Goal: Information Seeking & Learning: Check status

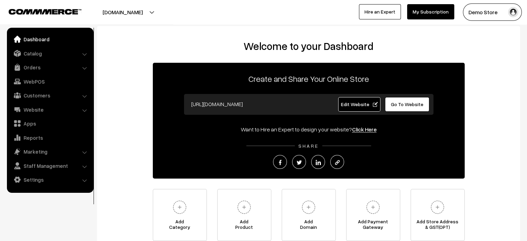
drag, startPoint x: 0, startPoint y: 0, endPoint x: 38, endPoint y: 34, distance: 50.6
click at [38, 34] on link "Dashboard" at bounding box center [50, 39] width 82 height 12
click at [43, 140] on link "Reports" at bounding box center [50, 137] width 82 height 12
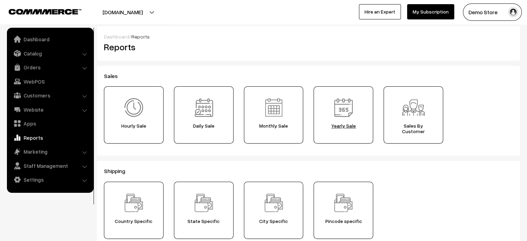
click at [332, 127] on span "Yearly Sale" at bounding box center [343, 126] width 55 height 6
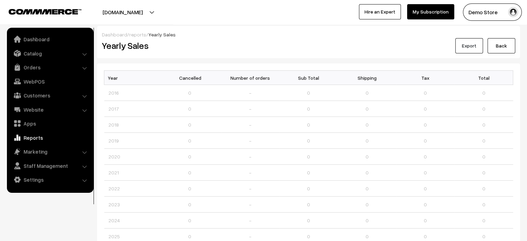
click at [470, 48] on button "Export" at bounding box center [469, 45] width 28 height 15
click at [243, 27] on div "Dashboard / reports / Yearly Sales Yearly Sales Export Back" at bounding box center [308, 42] width 423 height 32
click at [36, 42] on link "Dashboard" at bounding box center [50, 39] width 82 height 12
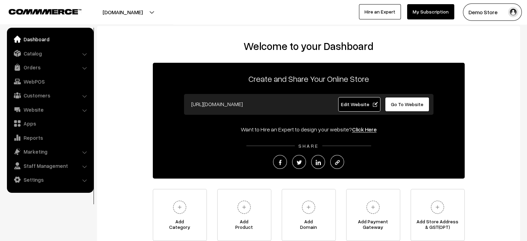
click at [49, 42] on link "Dashboard" at bounding box center [50, 39] width 82 height 12
click at [42, 53] on link "Catalog" at bounding box center [50, 53] width 82 height 12
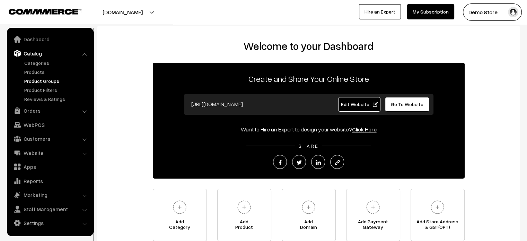
click at [51, 84] on link "Product Groups" at bounding box center [57, 80] width 69 height 7
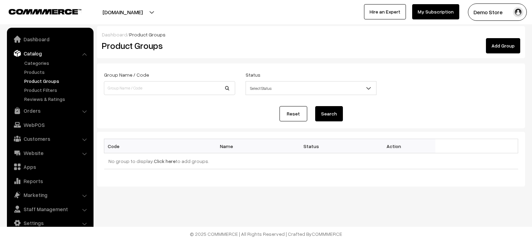
click at [500, 50] on link "Add Group" at bounding box center [503, 45] width 34 height 15
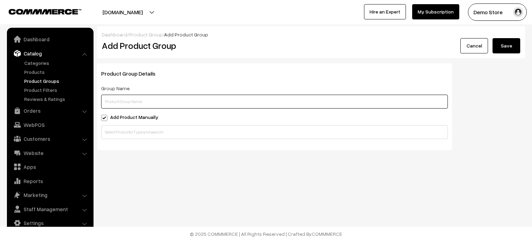
click at [187, 99] on input "text" at bounding box center [274, 102] width 347 height 14
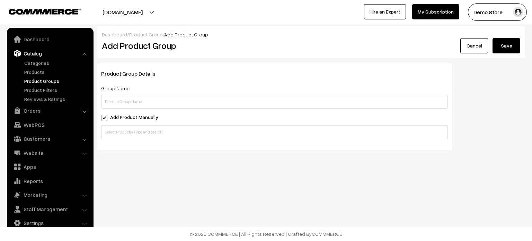
click at [196, 72] on h3 "Product Group Details" at bounding box center [274, 73] width 347 height 7
click at [40, 115] on link "Orders" at bounding box center [50, 110] width 82 height 12
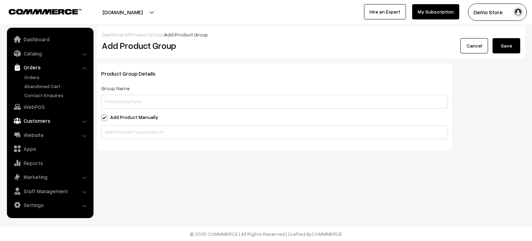
click at [44, 119] on link "Customers" at bounding box center [50, 120] width 82 height 12
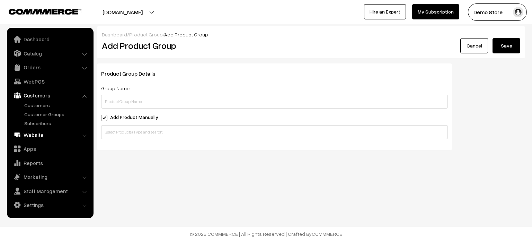
click at [41, 131] on link "Website" at bounding box center [50, 135] width 82 height 12
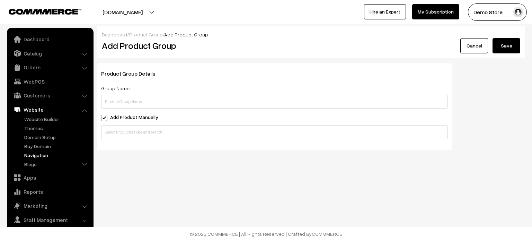
click at [42, 155] on link "Navigation" at bounding box center [57, 154] width 69 height 7
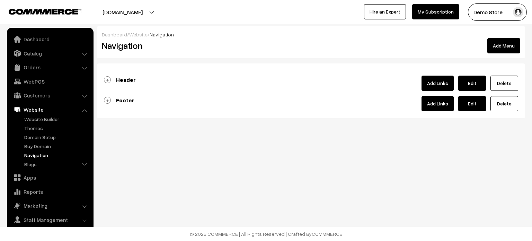
click at [123, 79] on b "Header" at bounding box center [126, 79] width 20 height 7
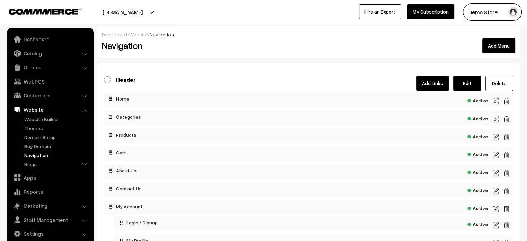
click at [424, 86] on link "Add Links" at bounding box center [433, 83] width 32 height 15
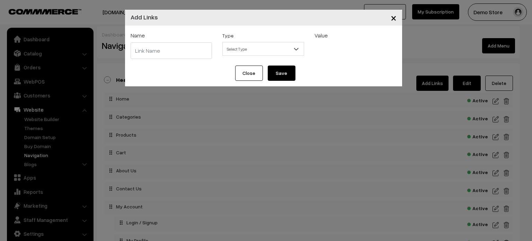
click at [165, 52] on input "text" at bounding box center [172, 50] width 82 height 17
click at [222, 45] on div "Type Select Type Label Home Page Categories Products Cart About Us Contact Us B…" at bounding box center [263, 45] width 92 height 29
click at [393, 20] on span "×" at bounding box center [394, 17] width 6 height 13
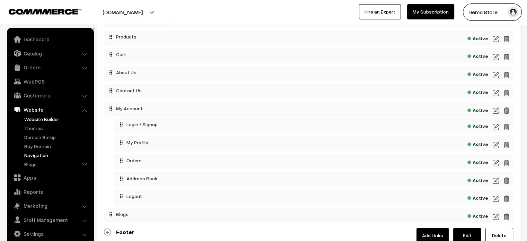
scroll to position [98, 0]
click at [38, 176] on link "Apps" at bounding box center [50, 177] width 82 height 12
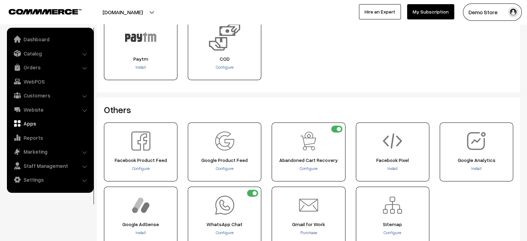
scroll to position [302, 0]
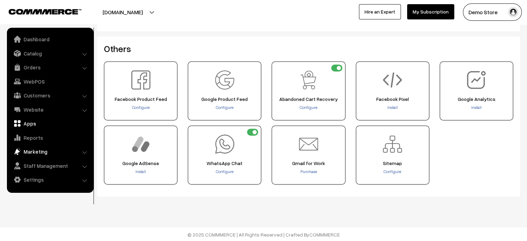
click at [36, 154] on link "Marketing" at bounding box center [50, 151] width 82 height 12
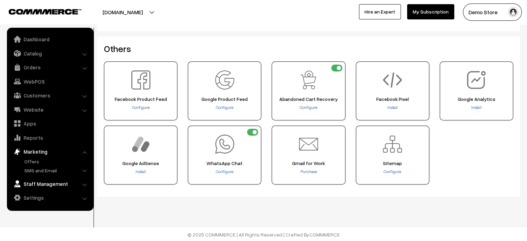
click at [44, 180] on link "Staff Management" at bounding box center [50, 183] width 82 height 12
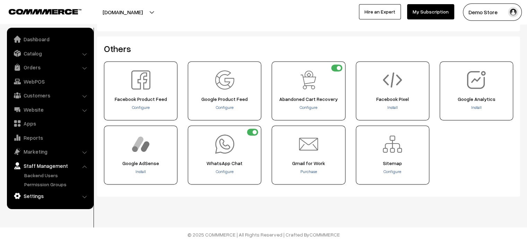
click at [39, 196] on link "Settings" at bounding box center [50, 196] width 82 height 12
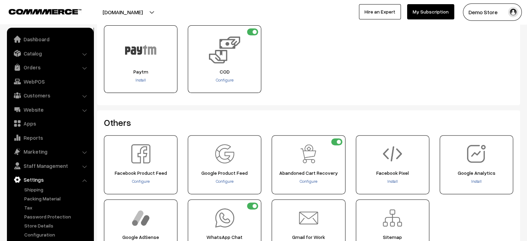
scroll to position [227, 0]
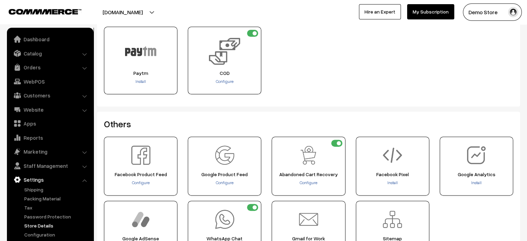
click at [44, 228] on link "Store Details" at bounding box center [57, 225] width 69 height 7
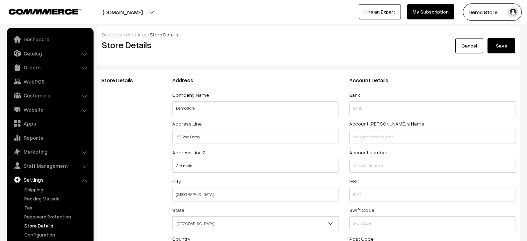
select select "99"
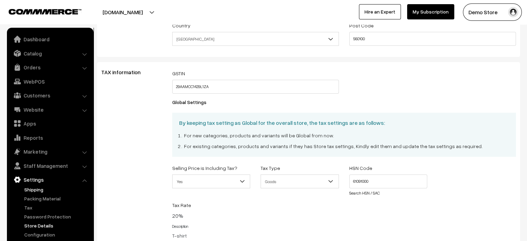
scroll to position [213, 0]
click at [60, 212] on ul "Shipping" at bounding box center [50, 212] width 83 height 52
click at [60, 215] on link "Password Protection" at bounding box center [57, 216] width 69 height 7
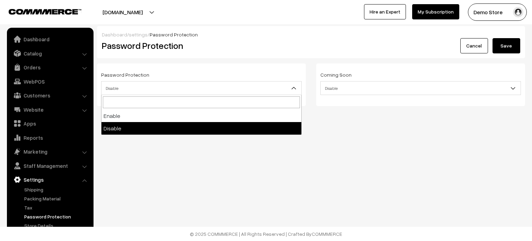
click at [247, 88] on span "Disable" at bounding box center [202, 88] width 200 height 12
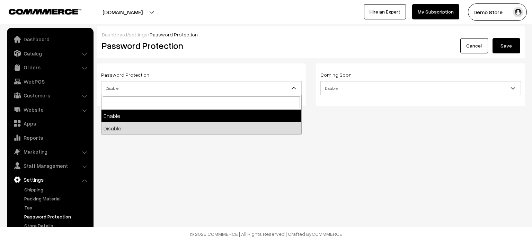
select select "1"
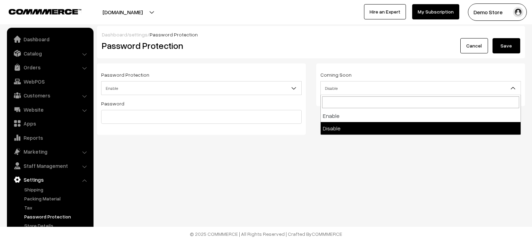
click at [368, 84] on span "Disable" at bounding box center [421, 88] width 200 height 12
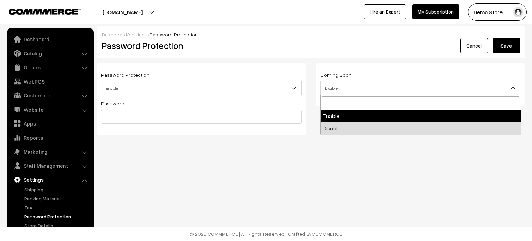
select select "1"
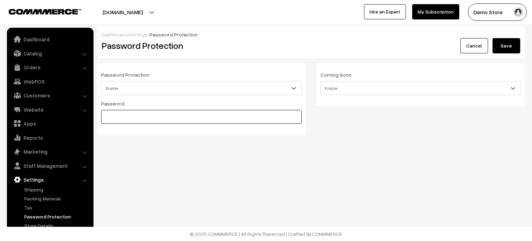
click at [152, 117] on input "text" at bounding box center [201, 117] width 201 height 14
click at [303, 133] on div "Password Protection Enable Disable Enable Password" at bounding box center [201, 98] width 209 height 71
click at [41, 111] on link "Website" at bounding box center [50, 109] width 82 height 12
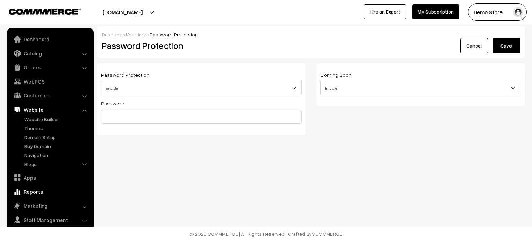
click at [36, 188] on link "Reports" at bounding box center [50, 191] width 82 height 12
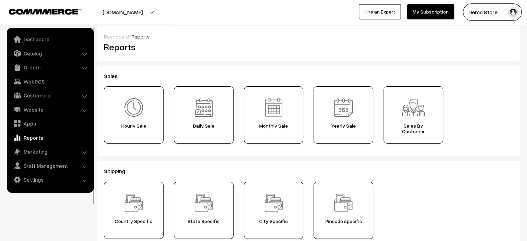
click at [276, 130] on div "Monthly Sale" at bounding box center [274, 114] width 60 height 57
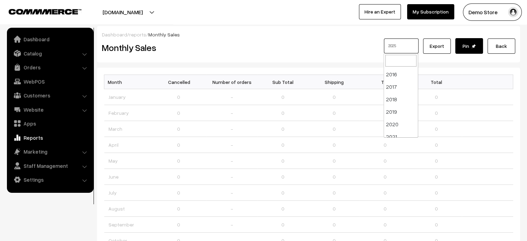
scroll to position [55, 0]
click at [402, 44] on span "2025" at bounding box center [401, 46] width 34 height 12
select select "2024"
click at [400, 44] on span "2024" at bounding box center [401, 46] width 34 height 12
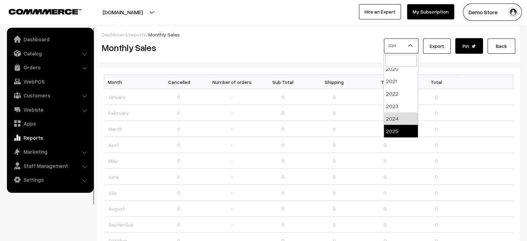
select select "2025"
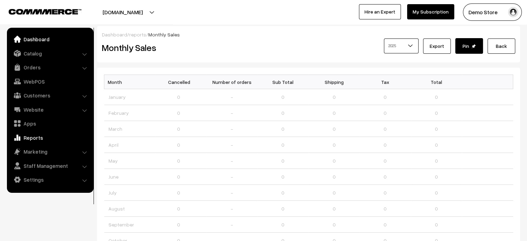
click at [26, 38] on link "Dashboard" at bounding box center [50, 39] width 82 height 12
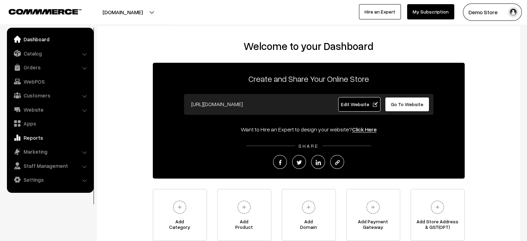
click at [36, 140] on link "Reports" at bounding box center [50, 137] width 82 height 12
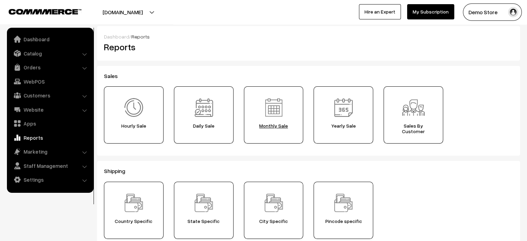
click at [276, 128] on span "Monthly Sale" at bounding box center [273, 126] width 55 height 6
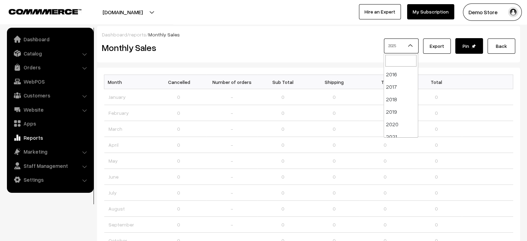
click at [405, 49] on span "2025" at bounding box center [401, 46] width 34 height 12
click at [437, 46] on button "Export" at bounding box center [437, 45] width 28 height 15
click at [354, 29] on div "Dashboard / reports / Monthly Sales Monthly Sales 2016 2017 2018 2019 2020 2021…" at bounding box center [308, 44] width 423 height 36
